Goal: Navigation & Orientation: Understand site structure

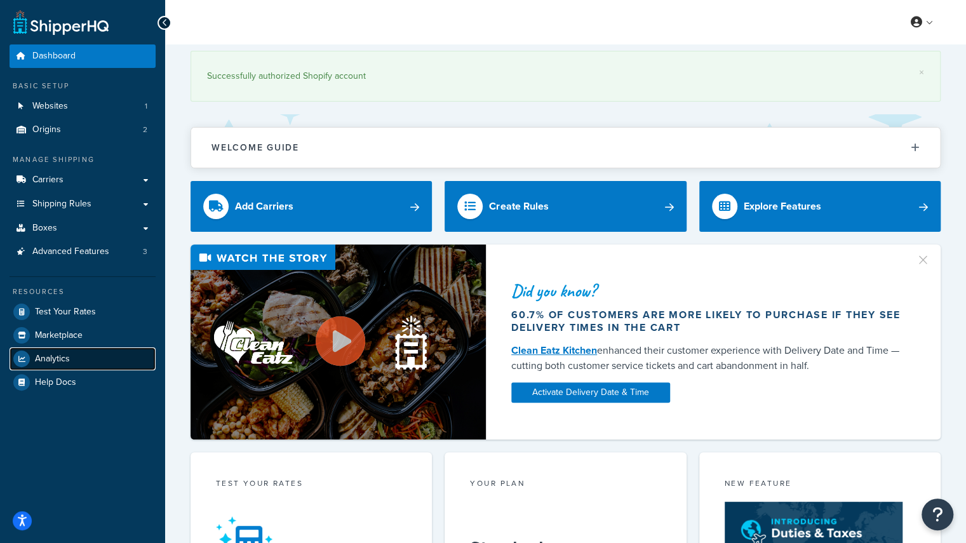
click at [57, 361] on span "Analytics" at bounding box center [52, 359] width 35 height 11
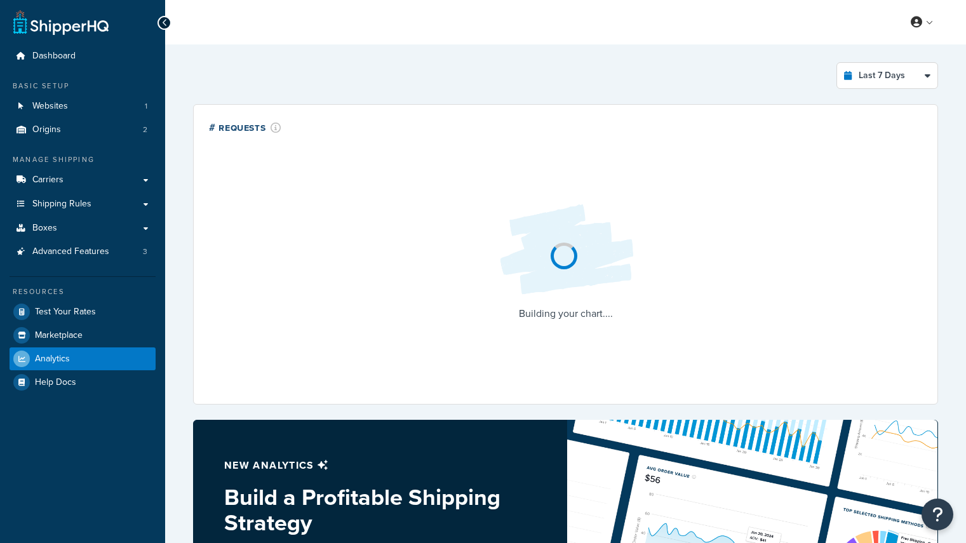
select select "last_7_days"
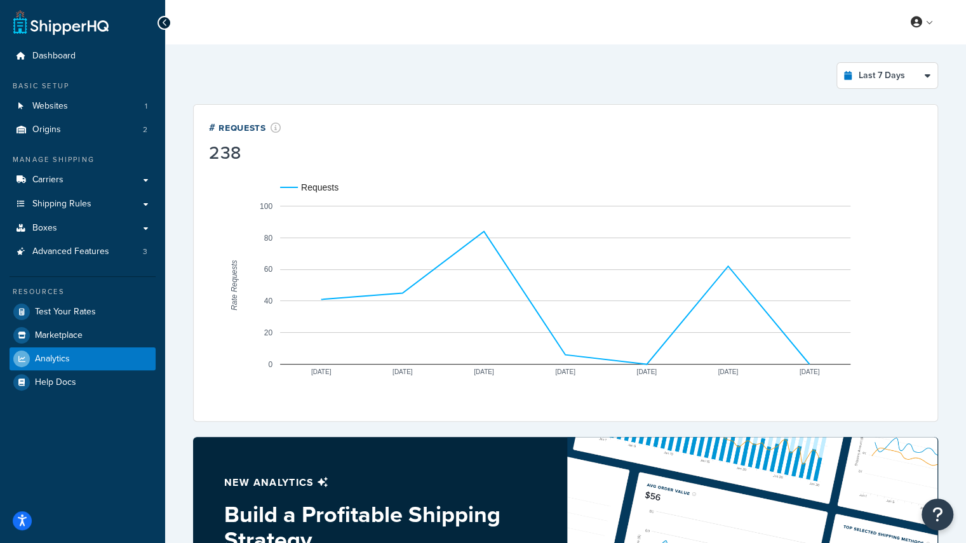
click at [803, 357] on icon "A chart." at bounding box center [565, 297] width 489 height 133
click at [752, 298] on rect "A chart." at bounding box center [565, 285] width 570 height 159
click at [769, 317] on rect "A chart." at bounding box center [565, 285] width 570 height 159
click at [723, 262] on rect "A chart." at bounding box center [565, 285] width 570 height 159
click at [725, 264] on circle "A chart." at bounding box center [728, 266] width 8 height 8
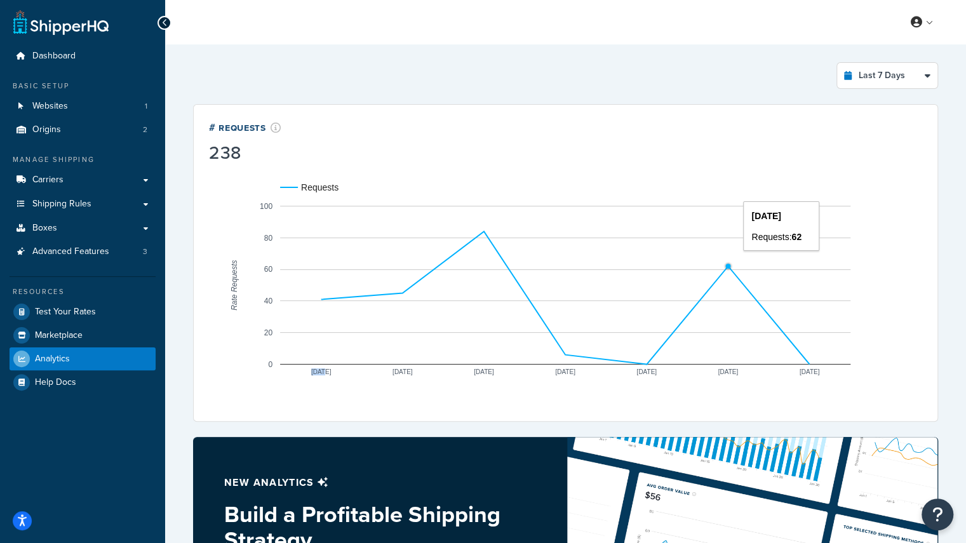
click at [725, 264] on circle "A chart." at bounding box center [728, 266] width 7 height 7
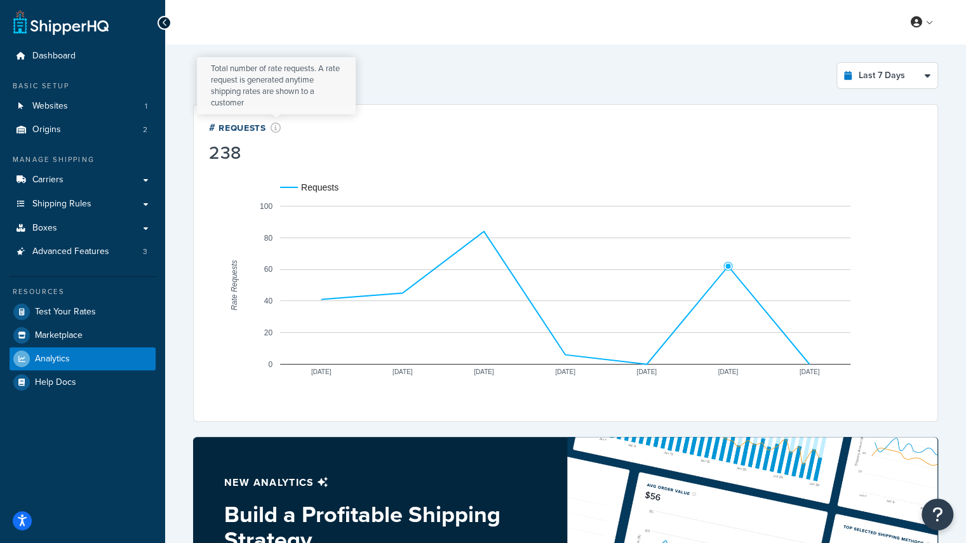
click at [276, 127] on icon at bounding box center [276, 128] width 11 height 10
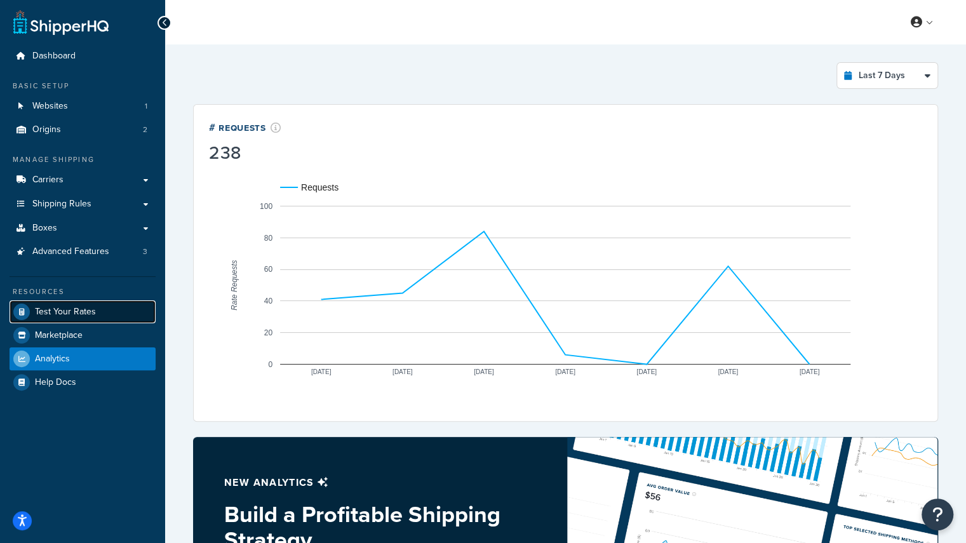
click at [76, 314] on span "Test Your Rates" at bounding box center [65, 312] width 61 height 11
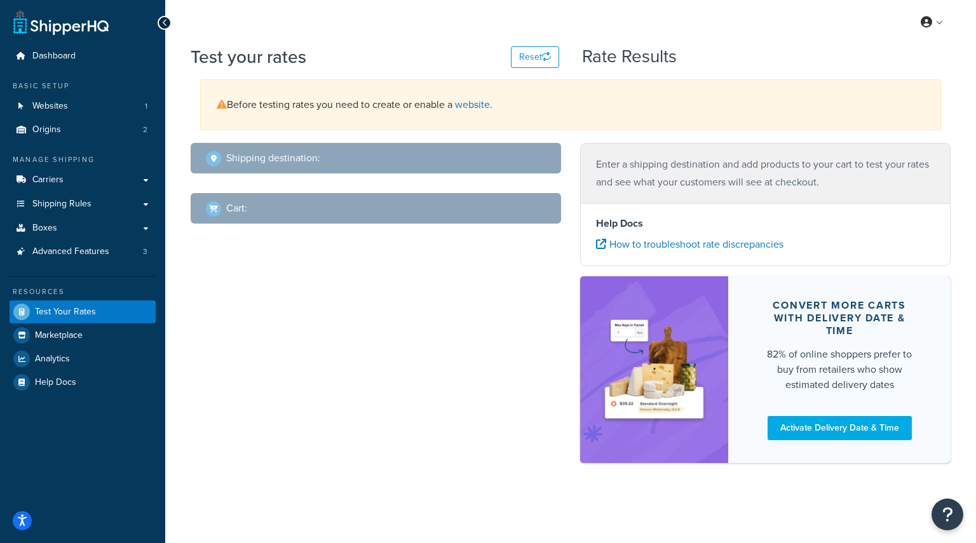
select select "TX"
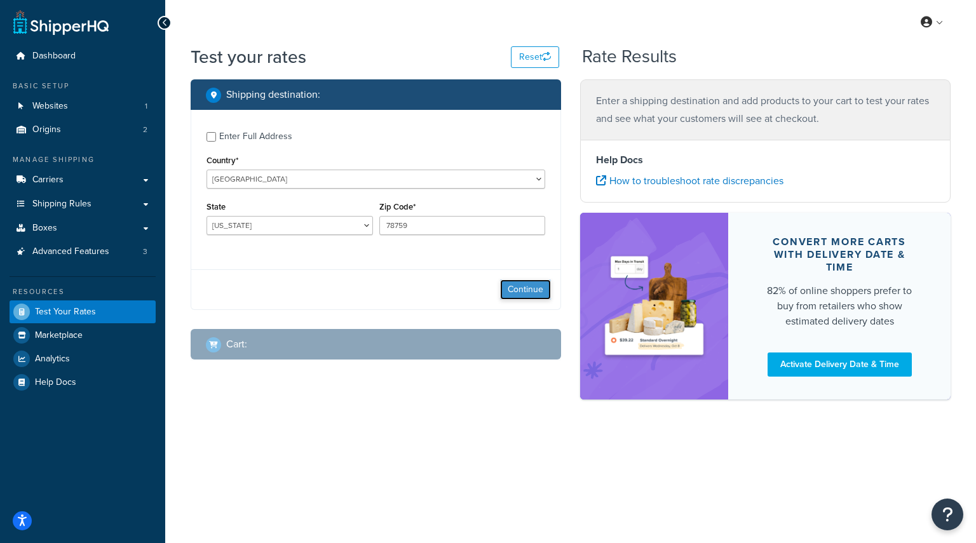
click at [527, 288] on button "Continue" at bounding box center [525, 290] width 51 height 20
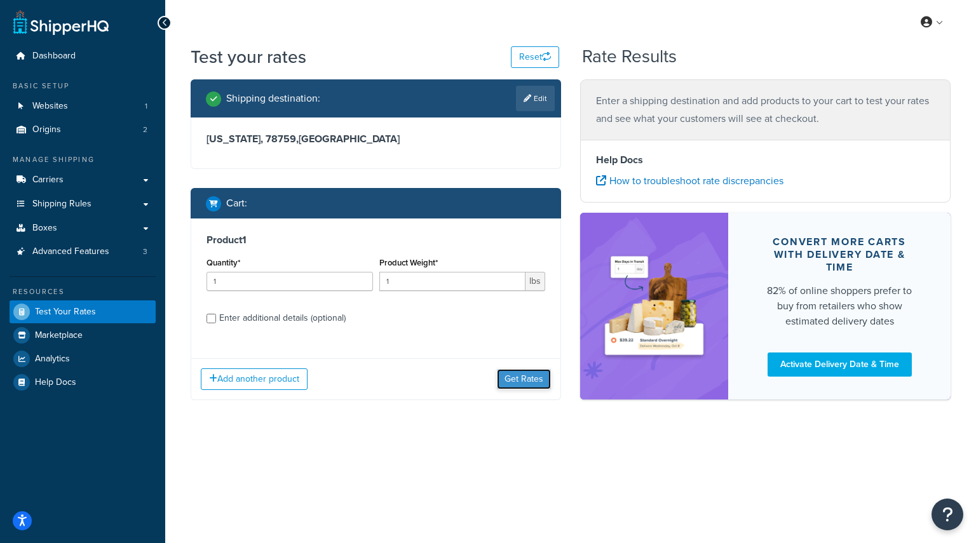
click at [520, 382] on button "Get Rates" at bounding box center [524, 379] width 54 height 20
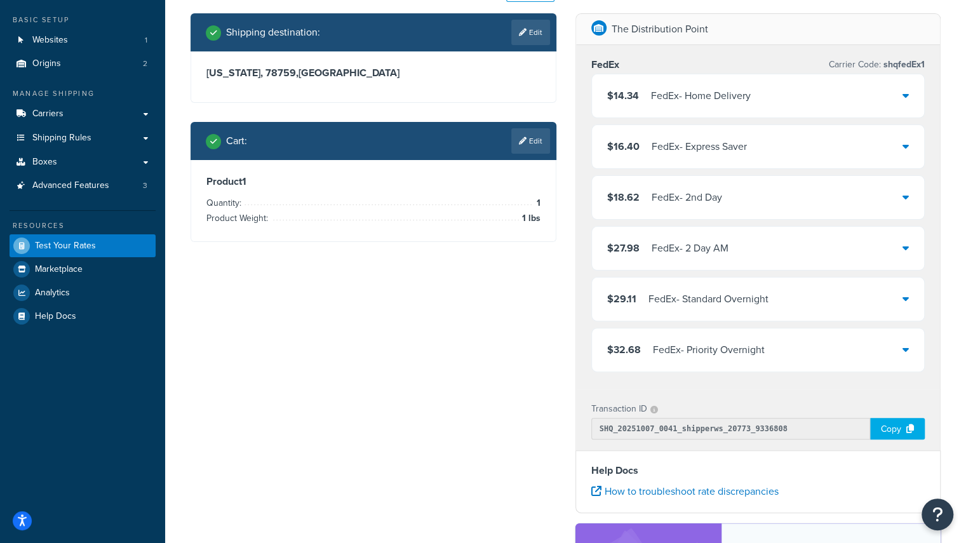
scroll to position [116, 0]
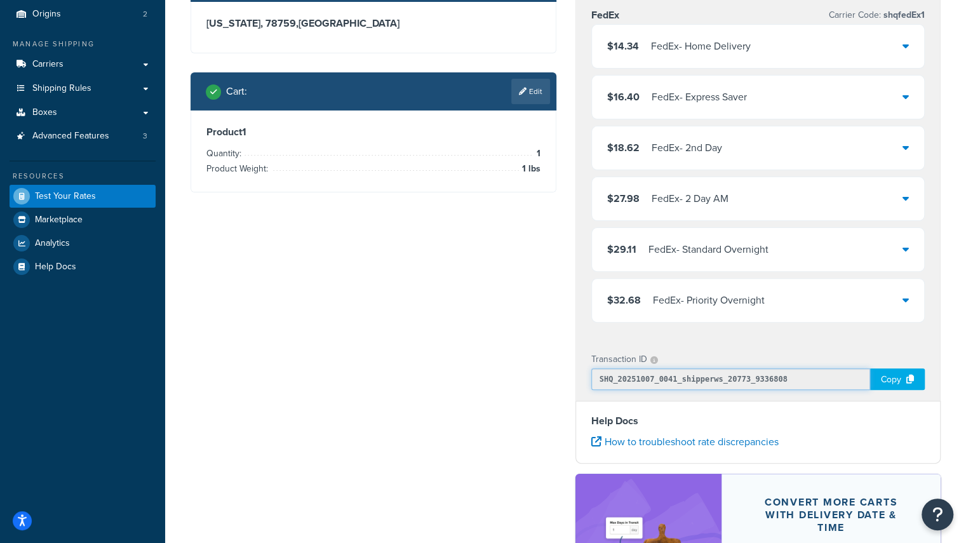
click at [723, 381] on input "SHQ_20251007_0041_shipperws_20773_9336808" at bounding box center [731, 379] width 280 height 22
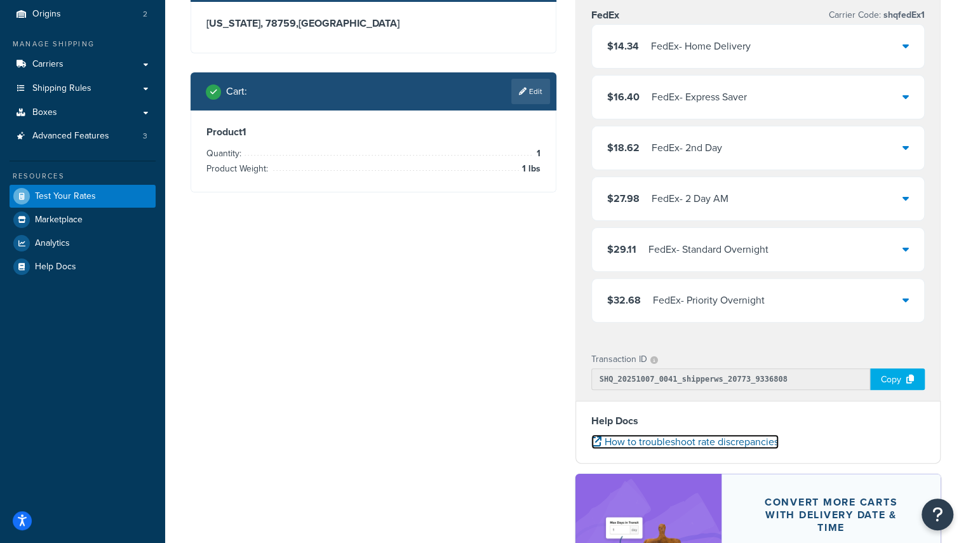
click at [713, 444] on link "How to troubleshoot rate discrepancies" at bounding box center [684, 442] width 187 height 15
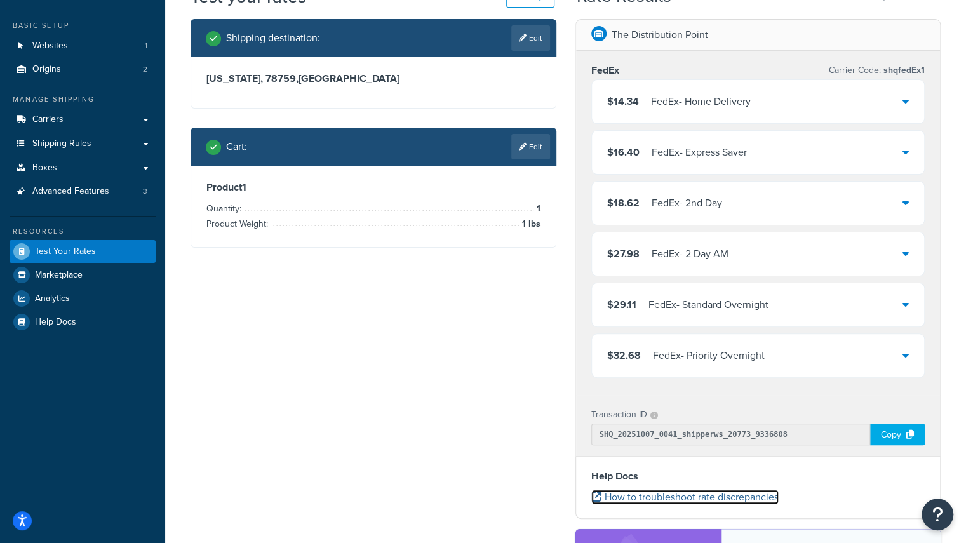
scroll to position [0, 0]
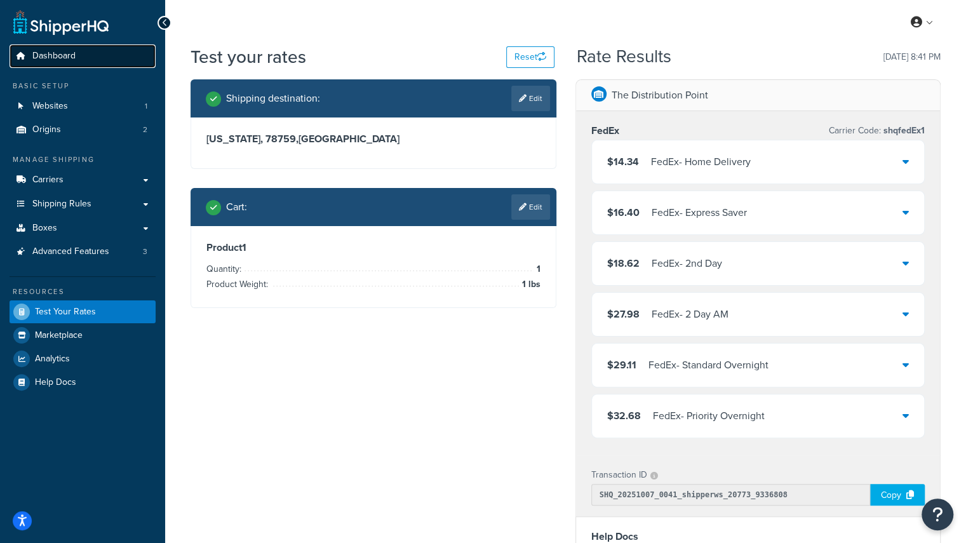
click at [44, 46] on link "Dashboard" at bounding box center [83, 56] width 146 height 24
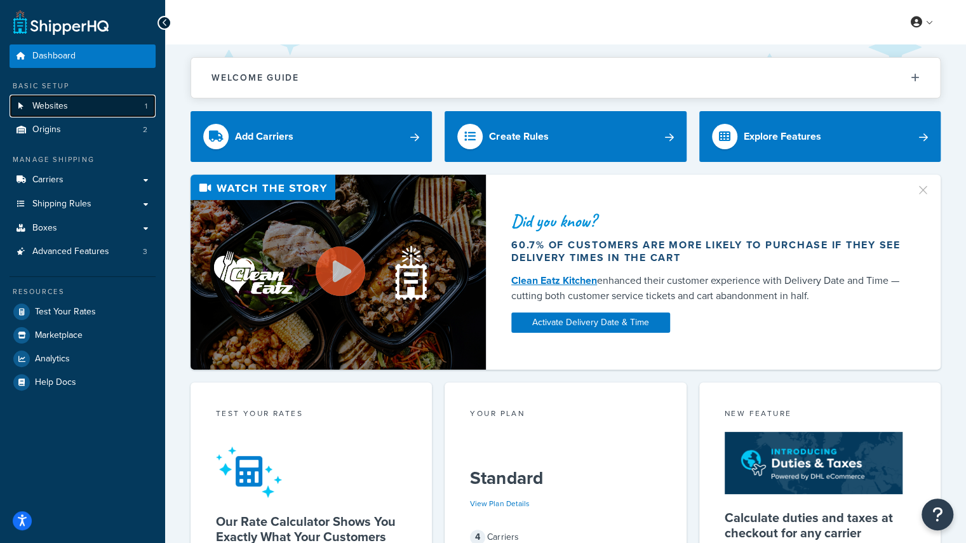
click at [85, 110] on link "Websites 1" at bounding box center [83, 107] width 146 height 24
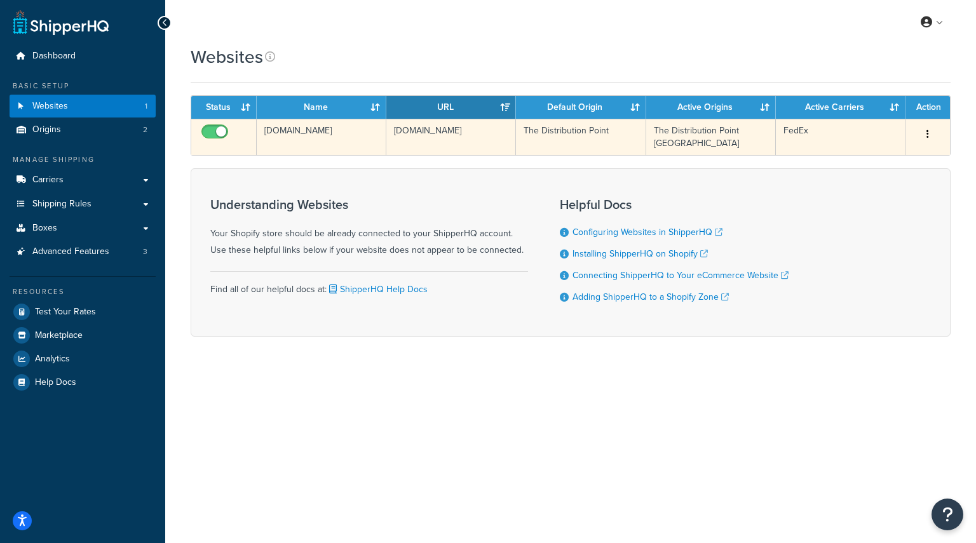
click at [927, 138] on icon "button" at bounding box center [927, 134] width 3 height 9
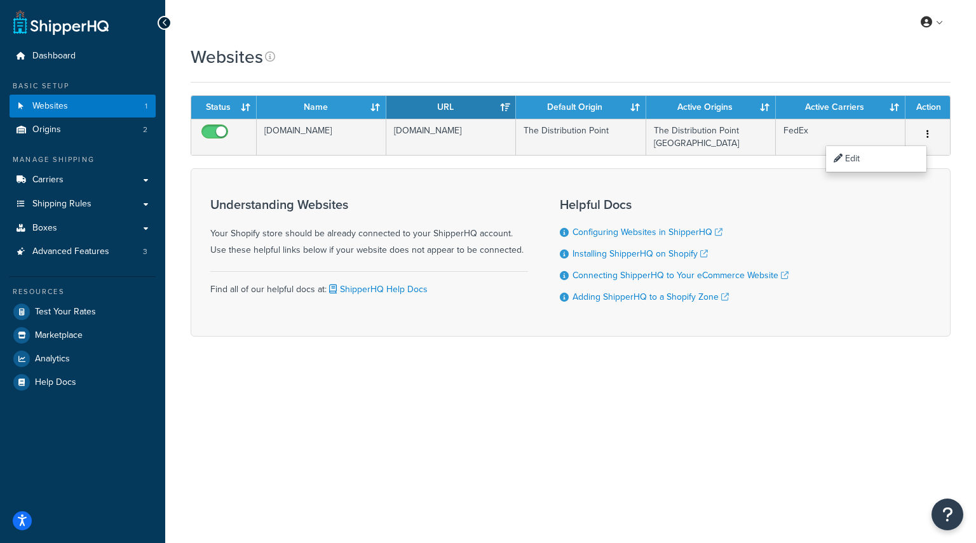
click at [807, 412] on div "My Profile Billing Global Settings Contact Us Logout Websites Contact Us Send U…" at bounding box center [570, 271] width 811 height 543
click at [68, 133] on link "Origins 2" at bounding box center [83, 130] width 146 height 24
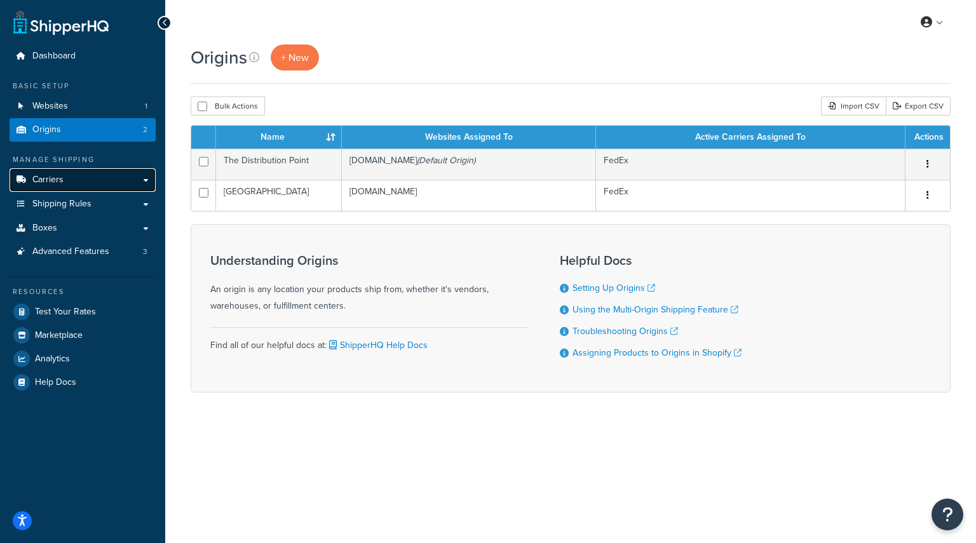
click at [66, 177] on link "Carriers" at bounding box center [83, 180] width 146 height 24
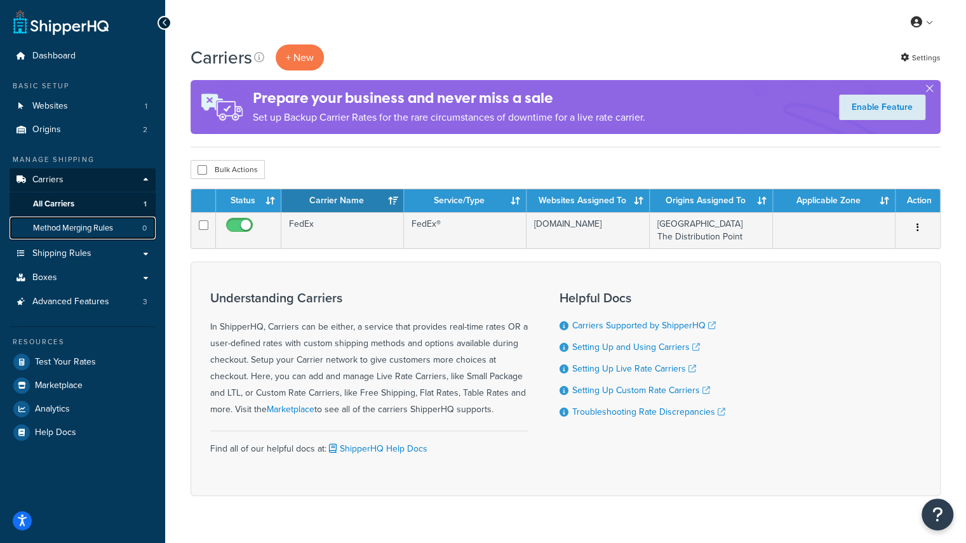
click at [89, 231] on span "Method Merging Rules" at bounding box center [73, 228] width 80 height 11
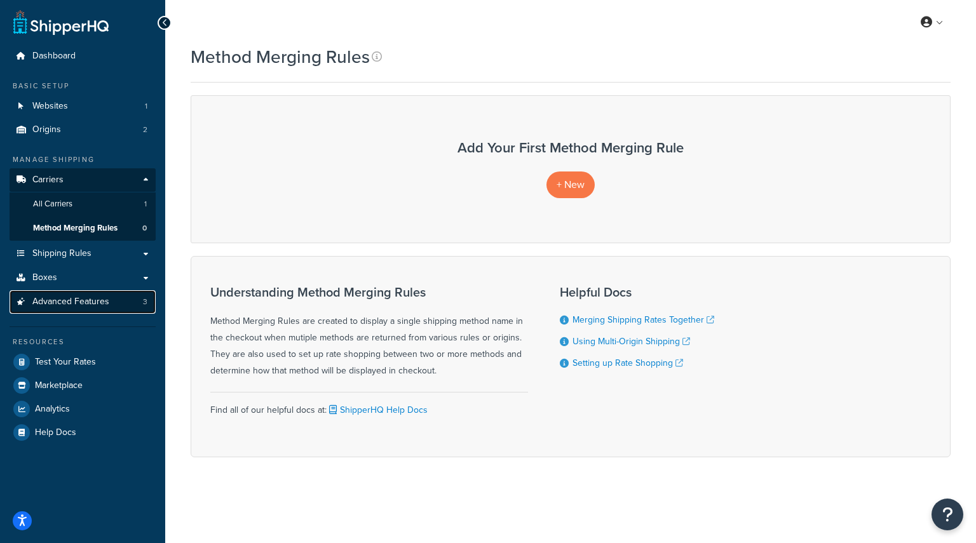
click at [93, 297] on span "Advanced Features" at bounding box center [70, 302] width 77 height 11
